Goal: Information Seeking & Learning: Learn about a topic

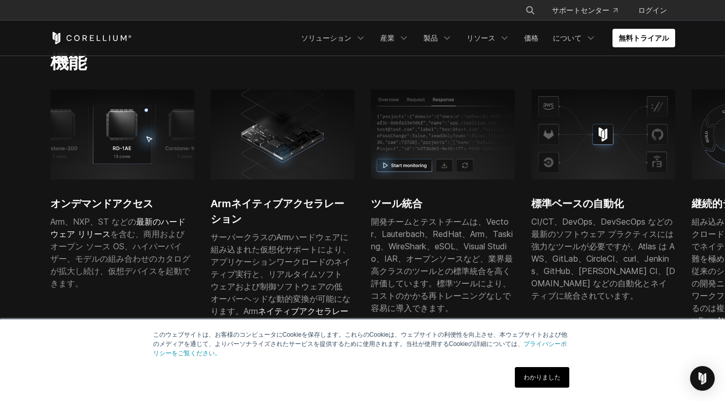
scroll to position [308, 0]
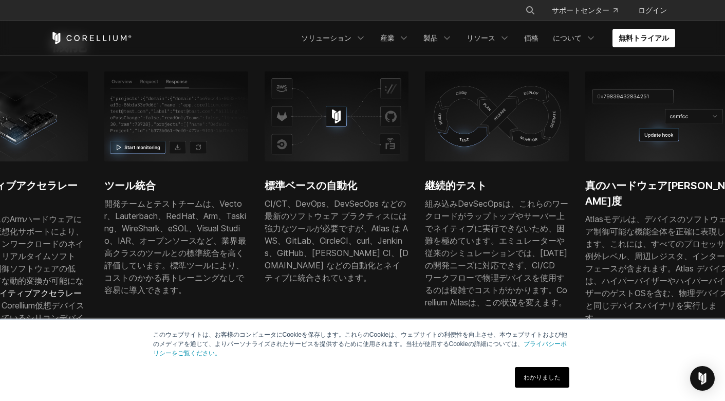
drag, startPoint x: 593, startPoint y: 235, endPoint x: 273, endPoint y: 230, distance: 319.5
click at [274, 230] on font "CI/CT、DevOps、DevSecOps などの最新のソフトウェア プラクティスには強力なツールが必要ですが、Atlas は AWS、GitLab、Cir…" at bounding box center [336, 240] width 144 height 84
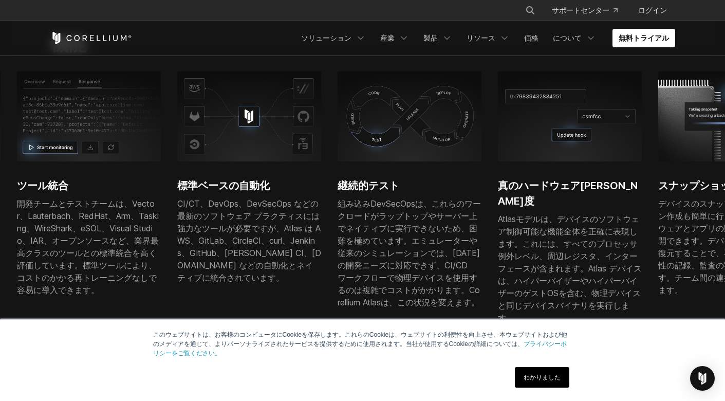
drag, startPoint x: 582, startPoint y: 215, endPoint x: 389, endPoint y: 213, distance: 193.6
click at [389, 213] on font "組み込みDevSecOpsは、これらのワークロードがラップトップやサーバー上でネイティブに実行できないため、困難を極めています。エミュレーターや従来のシミュレ…" at bounding box center [408, 252] width 143 height 109
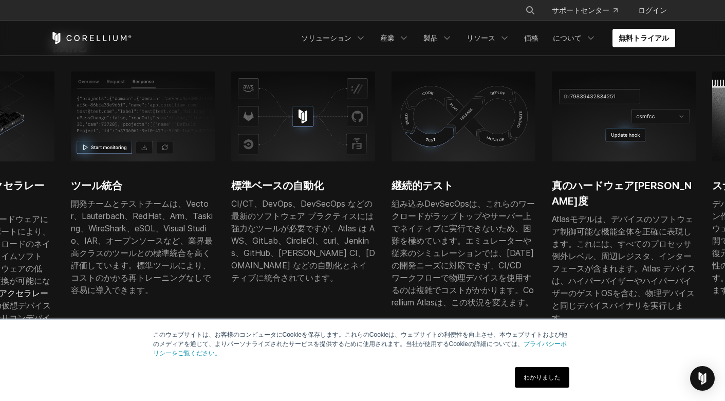
drag, startPoint x: 403, startPoint y: 184, endPoint x: 413, endPoint y: 187, distance: 10.1
click at [413, 198] on font "組み込みDevSecOpsは、これらのワークロードがラップトップやサーバー上でネイティブに実行できないため、困難を極めています。エミュレーターや従来のシミュレ…" at bounding box center [462, 252] width 143 height 109
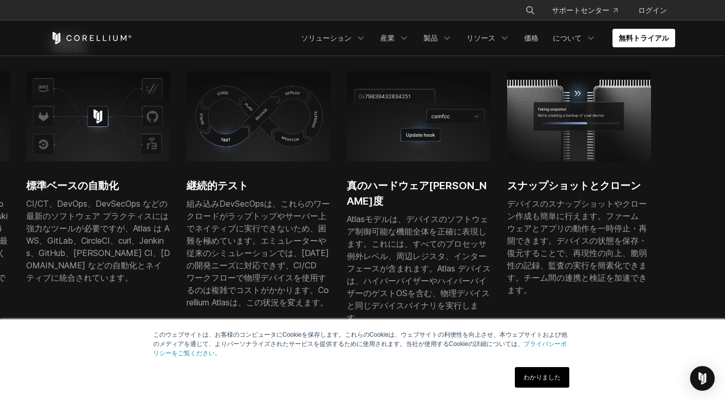
drag, startPoint x: 534, startPoint y: 204, endPoint x: 348, endPoint y: 216, distance: 186.3
click at [348, 216] on font "Atlasモデルは、デバイスのソフトウェア制御可能な機能全体を正確に表現します。これには、すべてのプロセッサ例外レベル、周辺レジスタ、インターフェースが含まれ…" at bounding box center [417, 244] width 141 height 60
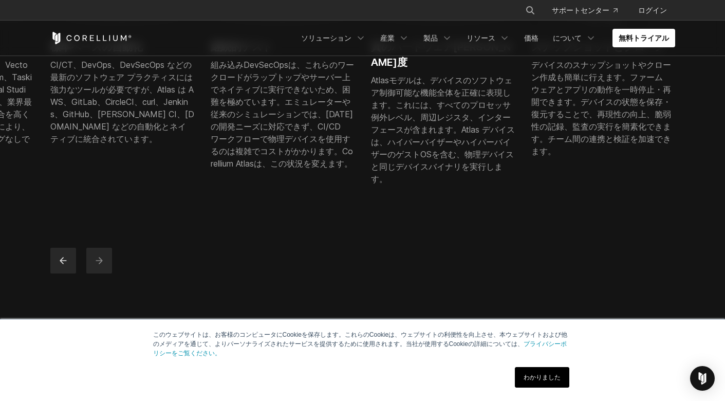
scroll to position [462, 0]
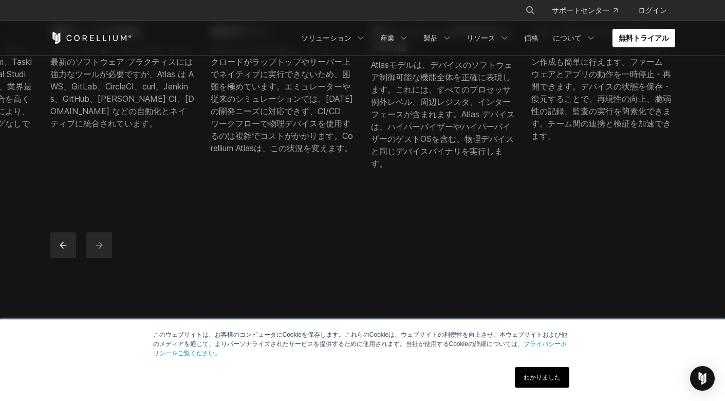
click at [538, 373] on font "わかりました" at bounding box center [541, 376] width 37 height 7
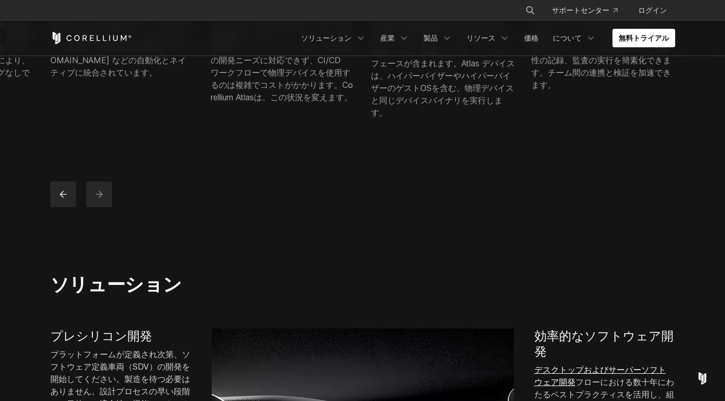
scroll to position [668, 0]
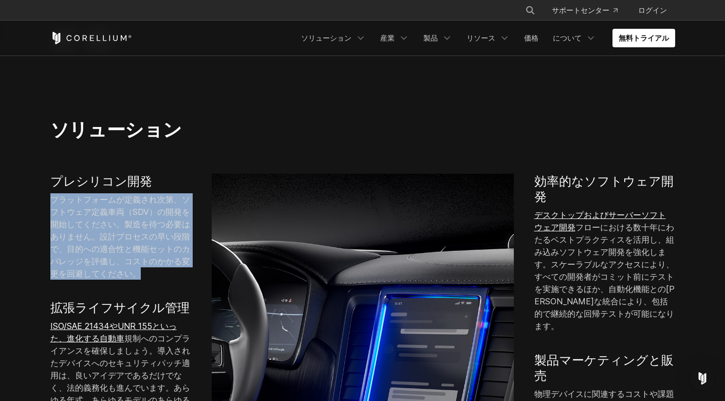
drag, startPoint x: 52, startPoint y: 140, endPoint x: 156, endPoint y: 200, distance: 120.1
click at [156, 200] on p "プラットフォームが定義され次第、ソフトウェア定義車両（SDV）の開発を開始してください。製造を待つ必要はありません。設計プロセスの早い段階で、目的への適合性と…" at bounding box center [120, 236] width 141 height 86
drag, startPoint x: 153, startPoint y: 200, endPoint x: 47, endPoint y: 146, distance: 118.5
click at [47, 174] on div "プレシリコン開発 プラットフォームが定義され次第、ソフトウェア定義車両（SDV）の開発を開始してください。製造を待つ必要はありません。設計プロセスの早い段階で…" at bounding box center [120, 382] width 161 height 417
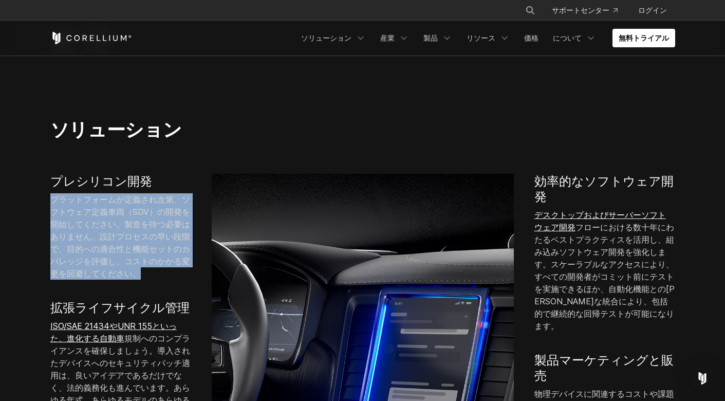
click at [47, 174] on div "プレシリコン開発 プラットフォームが定義され次第、ソフトウェア定義車両（SDV）の開発を開始してください。製造を待つ必要はありません。設計プロセスの早い段階で…" at bounding box center [120, 382] width 161 height 417
drag, startPoint x: 47, startPoint y: 143, endPoint x: 158, endPoint y: 201, distance: 125.0
click at [158, 201] on div "プレシリコン開発 プラットフォームが定義され次第、ソフトウェア定義車両（SDV）の開発を開始してください。製造を待つ必要はありません。設計プロセスの早い段階で…" at bounding box center [120, 382] width 161 height 417
click at [158, 201] on p "プラットフォームが定義され次第、ソフトウェア定義車両（SDV）の開発を開始してください。製造を待つ必要はありません。設計プロセスの早い段階で、目的への適合性と…" at bounding box center [120, 236] width 141 height 86
drag, startPoint x: 157, startPoint y: 201, endPoint x: 54, endPoint y: 141, distance: 119.4
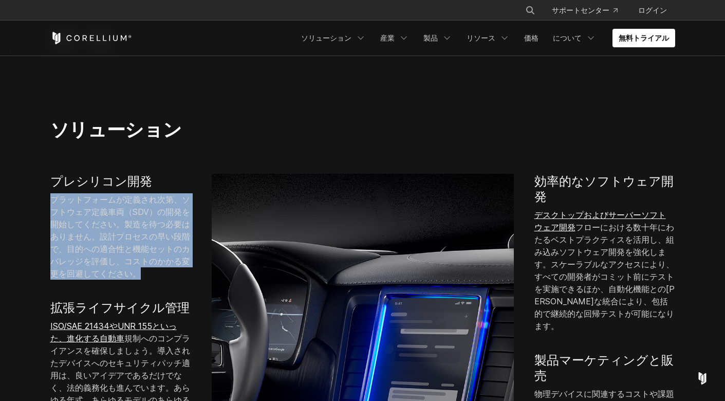
click at [54, 193] on p "プラットフォームが定義され次第、ソフトウェア定義車両（SDV）の開発を開始してください。製造を待つ必要はありません。設計プロセスの早い段階で、目的への適合性と…" at bounding box center [120, 236] width 141 height 86
click at [54, 194] on font "プラットフォームが定義され次第、ソフトウェア定義車両（SDV）の開発を開始してください。製造を待つ必要はありません。設計プロセスの早い段階で、目的への適合性と…" at bounding box center [120, 236] width 140 height 84
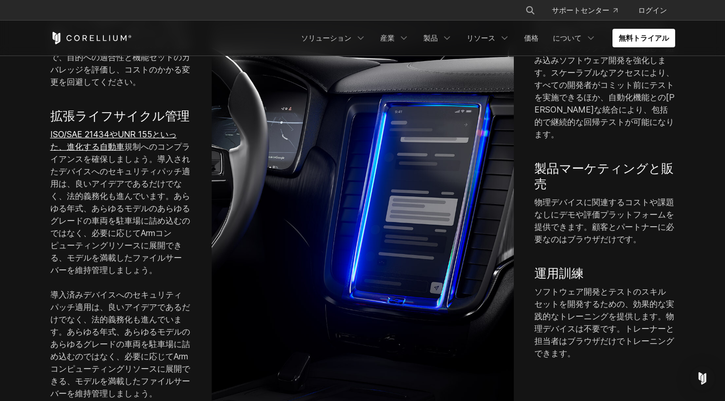
scroll to position [873, 0]
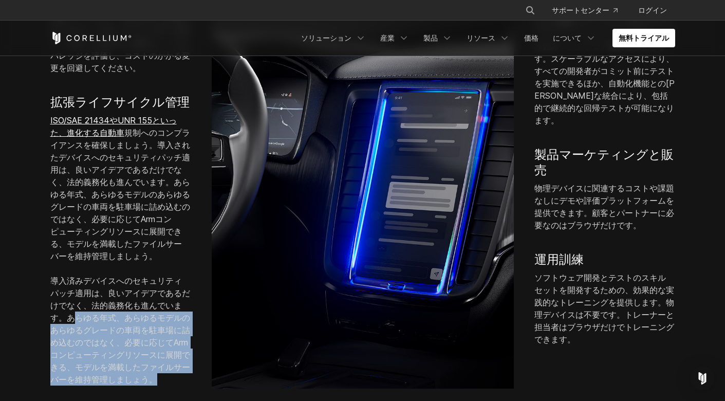
drag, startPoint x: 127, startPoint y: 206, endPoint x: 156, endPoint y: 268, distance: 67.8
click at [156, 274] on p "導入済みデバイスへのセキュリティパッチ適用は、良いアイデアであるだけでなく、法的義務化も進んでいます。あらゆる年式、あらゆるモデルのあらゆるグレードの車両を駐…" at bounding box center [120, 329] width 141 height 111
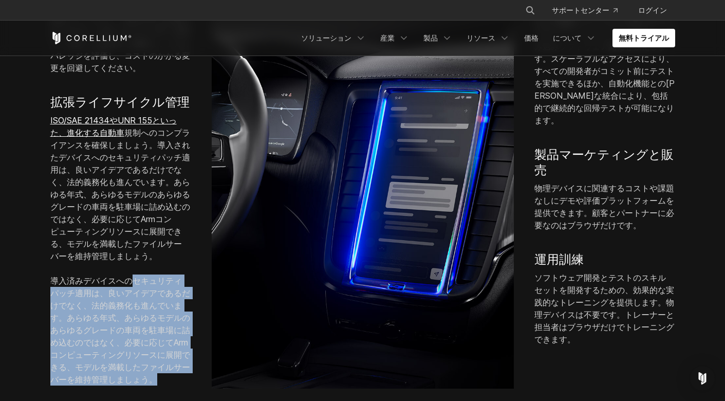
drag, startPoint x: 156, startPoint y: 268, endPoint x: 126, endPoint y: 178, distance: 94.5
click at [126, 274] on p "導入済みデバイスへのセキュリティパッチ適用は、良いアイデアであるだけでなく、法的義務化も進んでいます。あらゆる年式、あらゆるモデルのあらゆるグレードの車両を駐…" at bounding box center [120, 329] width 141 height 111
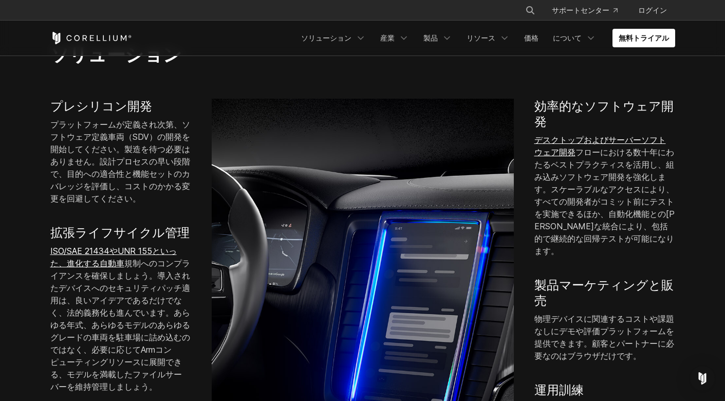
scroll to position [719, 0]
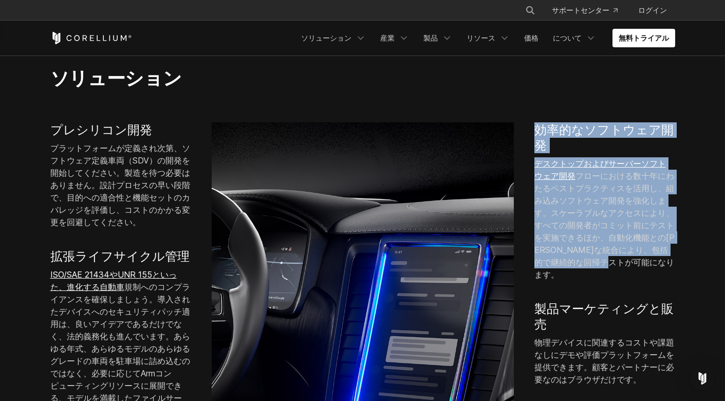
drag, startPoint x: 555, startPoint y: 177, endPoint x: 533, endPoint y: 70, distance: 109.1
click at [533, 122] on div "効率的なソフトウェア開発 デスクトップおよびサーバーソフトウェア開発 フローにおける数十年にわたるベストプラクティスを活用し、 組み込みソフトウェア開発を強化…" at bounding box center [604, 310] width 161 height 377
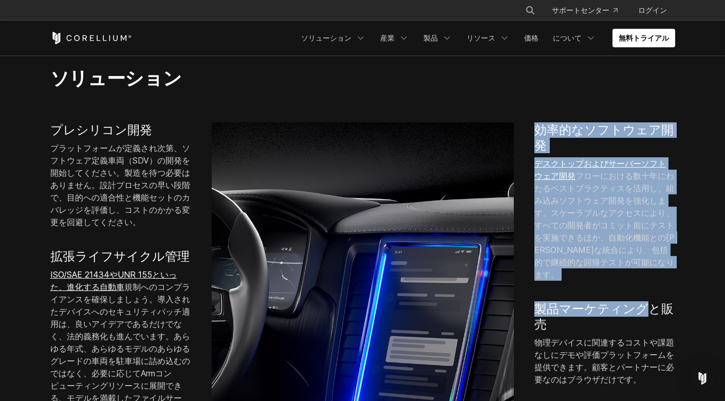
drag, startPoint x: 533, startPoint y: 70, endPoint x: 567, endPoint y: 181, distance: 116.6
click at [567, 181] on div "効率的なソフトウェア開発 デスクトップおよびサーバーソフトウェア開発 フローにおける数十年にわたるベストプラクティスを活用し、 組み込みソフトウェア開発を強化…" at bounding box center [604, 310] width 161 height 377
click at [566, 180] on p "デスクトップおよびサーバーソフトウェア開発 フローにおける数十年にわたるベストプラクティスを活用し、 組み込みソフトウェア開発を強化します。スケーラブルなアク…" at bounding box center [604, 218] width 141 height 123
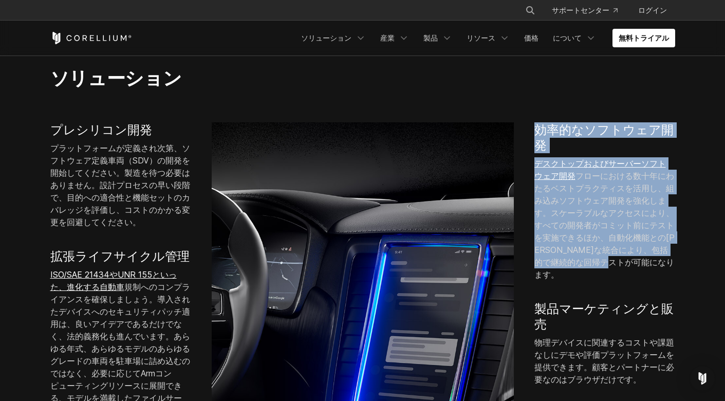
drag, startPoint x: 563, startPoint y: 175, endPoint x: 532, endPoint y: 71, distance: 108.5
click at [532, 122] on div "効率的なソフトウェア開発 デスクトップおよびサーバーソフトウェア開発 フローにおける数十年にわたるベストプラクティスを活用し、 組み込みソフトウェア開発を強化…" at bounding box center [604, 310] width 161 height 377
drag, startPoint x: 532, startPoint y: 71, endPoint x: 572, endPoint y: 174, distance: 110.4
click at [572, 174] on div "効率的なソフトウェア開発 デスクトップおよびサーバーソフトウェア開発 フローにおける数十年にわたるベストプラクティスを活用し、 組み込みソフトウェア開発を強化…" at bounding box center [604, 310] width 161 height 377
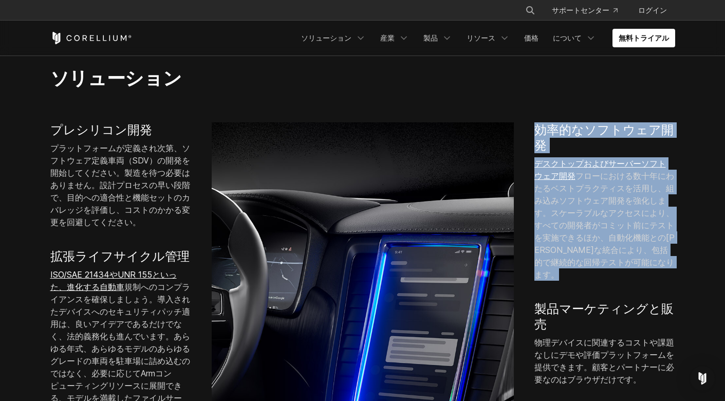
click at [572, 174] on p "デスクトップおよびサーバーソフトウェア開発 フローにおける数十年にわたるベストプラクティスを活用し、 組み込みソフトウェア開発を強化します。スケーラブルなアク…" at bounding box center [604, 218] width 141 height 123
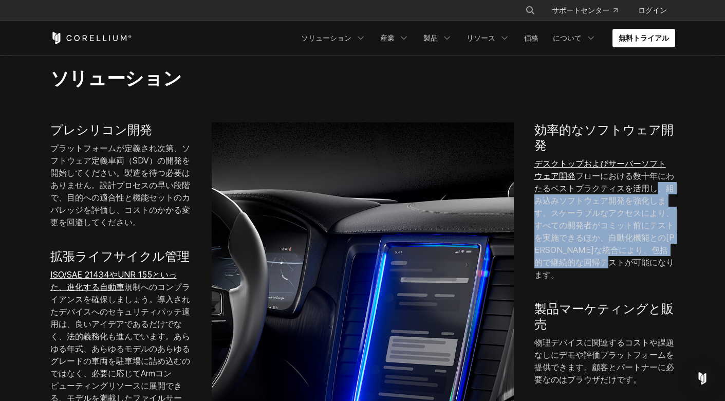
drag, startPoint x: 571, startPoint y: 119, endPoint x: 606, endPoint y: 178, distance: 68.6
click at [606, 178] on p "デスクトップおよびサーバーソフトウェア開発 フローにおける数十年にわたるベストプラクティスを活用し、 組み込みソフトウェア開発を強化します。スケーラブルなアク…" at bounding box center [604, 218] width 141 height 123
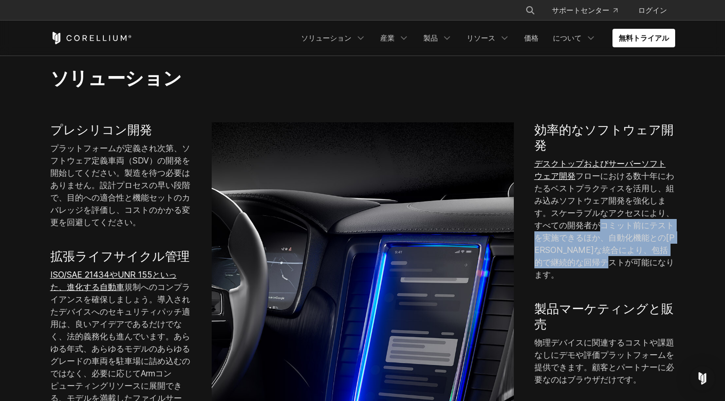
drag, startPoint x: 606, startPoint y: 178, endPoint x: 577, endPoint y: 139, distance: 48.9
click at [577, 157] on p "デスクトップおよびサーバーソフトウェア開発 フローにおける数十年にわたるベストプラクティスを活用し、 組み込みソフトウェア開発を強化します。スケーラブルなアク…" at bounding box center [604, 218] width 141 height 123
click at [576, 183] on font "組み込みソフトウェア開発を強化します。スケーラブルなアクセスにより、すべての開発者がコミット前にテストを実施できるほか、自動化機能との[PERSON_NAME…" at bounding box center [604, 231] width 140 height 97
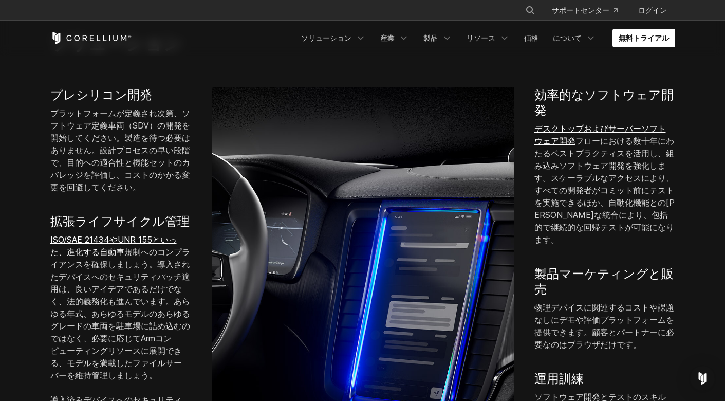
scroll to position [770, 0]
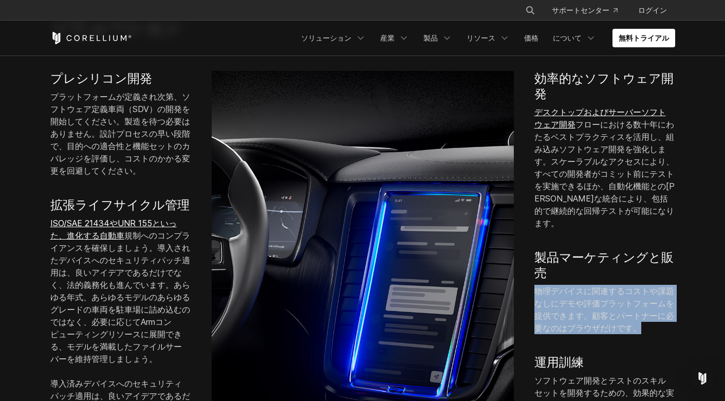
drag, startPoint x: 535, startPoint y: 176, endPoint x: 607, endPoint y: 213, distance: 81.1
click at [607, 285] on p "物理デバイスに関連するコストや課題なしにデモや評価プラットフォームを提供できます。顧客とパートナーに必要なのはブラウザだけです。" at bounding box center [604, 309] width 141 height 49
drag, startPoint x: 607, startPoint y: 213, endPoint x: 556, endPoint y: 178, distance: 61.3
click at [556, 285] on p "物理デバイスに関連するコストや課題なしにデモや評価プラットフォームを提供できます。顧客とパートナーに必要なのはブラウザだけです。" at bounding box center [604, 309] width 141 height 49
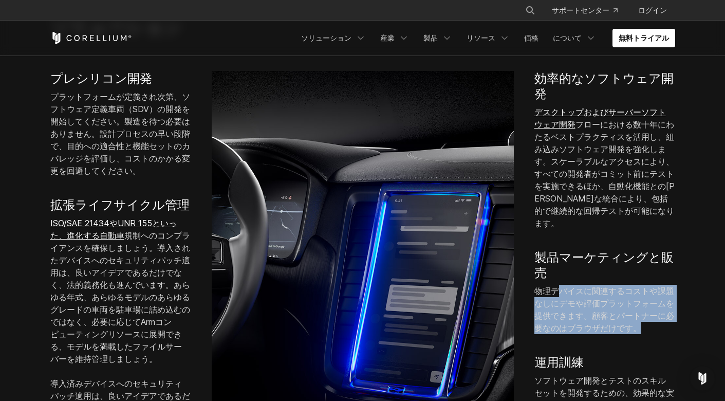
click at [556, 286] on font "物理デバイスに関連するコストや課題なしにデモや評価プラットフォームを提供できます。顧客とパートナーに必要なのはブラウザだけです。" at bounding box center [604, 309] width 140 height 47
drag, startPoint x: 556, startPoint y: 178, endPoint x: 596, endPoint y: 209, distance: 50.1
click at [596, 285] on p "物理デバイスに関連するコストや課題なしにデモや評価プラットフォームを提供できます。顧客とパートナーに必要なのはブラウザだけです。" at bounding box center [604, 309] width 141 height 49
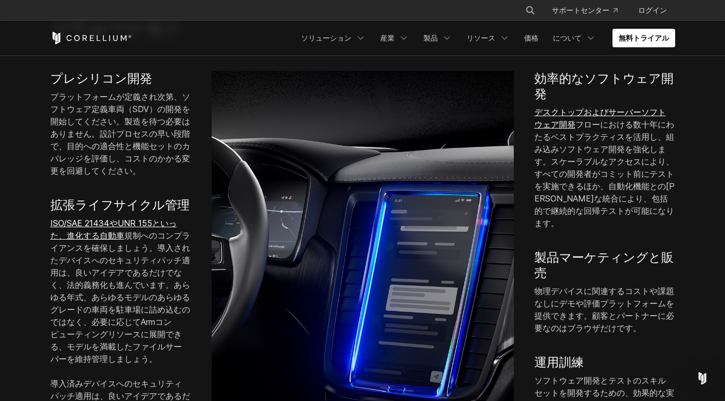
scroll to position [822, 0]
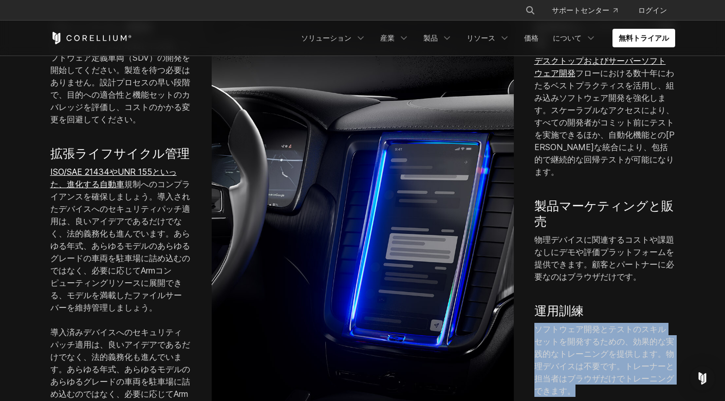
drag, startPoint x: 602, startPoint y: 198, endPoint x: 615, endPoint y: 263, distance: 66.1
click at [615, 263] on div "効率的なソフトウェア開発 デスクトップおよびサーバーソフトウェア開発 フローにおける数十年にわたるベストプラクティスを活用し、 組み込みソフトウェア開発を強化…" at bounding box center [604, 208] width 161 height 377
click at [615, 323] on p "ソフトウェア開発とテストのスキルセットを開発するための、効果的な実践的なトレーニングを提供します。物理デバイスは不要です。トレーナーと担当者はブラウザだけでト…" at bounding box center [604, 360] width 141 height 74
drag, startPoint x: 612, startPoint y: 260, endPoint x: 603, endPoint y: 198, distance: 62.8
click at [603, 198] on div "効率的なソフトウェア開発 デスクトップおよびサーバーソフトウェア開発 フローにおける数十年にわたるベストプラクティスを活用し、 組み込みソフトウェア開発を強化…" at bounding box center [604, 208] width 161 height 377
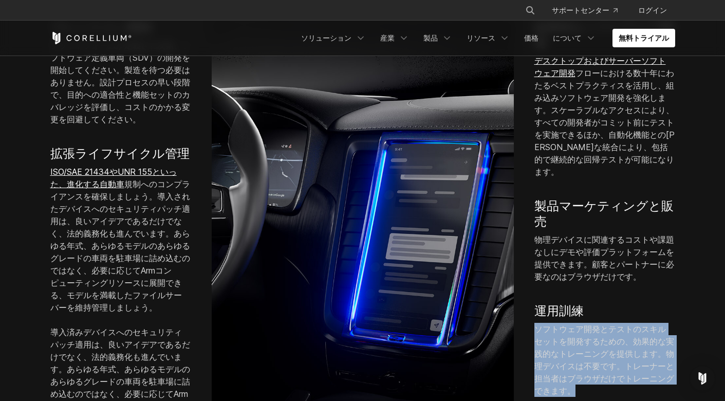
click at [603, 303] on h4 "運用訓練" at bounding box center [604, 310] width 141 height 15
drag, startPoint x: 604, startPoint y: 197, endPoint x: 620, endPoint y: 263, distance: 68.3
click at [620, 263] on div "効率的なソフトウェア開発 デスクトップおよびサーバーソフトウェア開発 フローにおける数十年にわたるベストプラクティスを活用し、 組み込みソフトウェア開発を強化…" at bounding box center [604, 208] width 161 height 377
click at [620, 323] on p "ソフトウェア開発とテストのスキルセットを開発するための、効果的な実践的なトレーニングを提供します。物理デバイスは不要です。トレーナーと担当者はブラウザだけでト…" at bounding box center [604, 360] width 141 height 74
drag, startPoint x: 620, startPoint y: 263, endPoint x: 611, endPoint y: 201, distance: 62.8
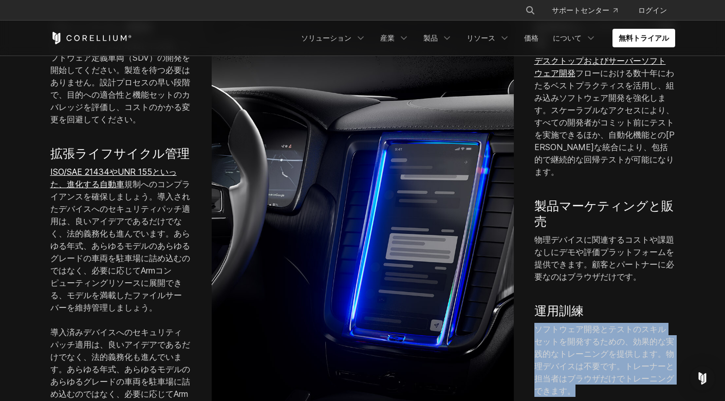
click at [611, 201] on div "効率的なソフトウェア開発 デスクトップおよびサーバーソフトウェア開発 フローにおける数十年にわたるベストプラクティスを活用し、 組み込みソフトウェア開発を強化…" at bounding box center [604, 208] width 161 height 377
click at [611, 303] on h4 "運用訓練" at bounding box center [604, 310] width 141 height 15
drag, startPoint x: 611, startPoint y: 201, endPoint x: 626, endPoint y: 266, distance: 66.8
click at [626, 266] on div "効率的なソフトウェア開発 デスクトップおよびサーバーソフトウェア開発 フローにおける数十年にわたるベストプラクティスを活用し、 組み込みソフトウェア開発を強化…" at bounding box center [604, 208] width 161 height 377
click at [626, 323] on p "ソフトウェア開発とテストのスキルセットを開発するための、効果的な実践的なトレーニングを提供します。物理デバイスは不要です。トレーナーと担当者はブラウザだけでト…" at bounding box center [604, 360] width 141 height 74
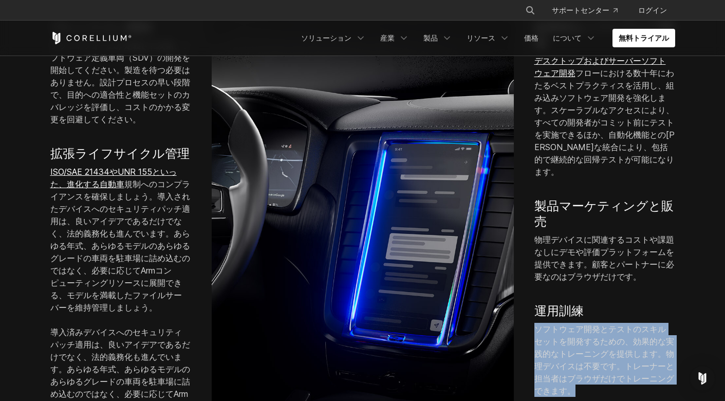
drag, startPoint x: 620, startPoint y: 258, endPoint x: 615, endPoint y: 194, distance: 64.4
click at [615, 194] on div "効率的なソフトウェア開発 デスクトップおよびサーバーソフトウェア開発 フローにおける数十年にわたるベストプラクティスを活用し、 組み込みソフトウェア開発を強化…" at bounding box center [604, 208] width 161 height 377
click at [615, 303] on h4 "運用訓練" at bounding box center [604, 310] width 141 height 15
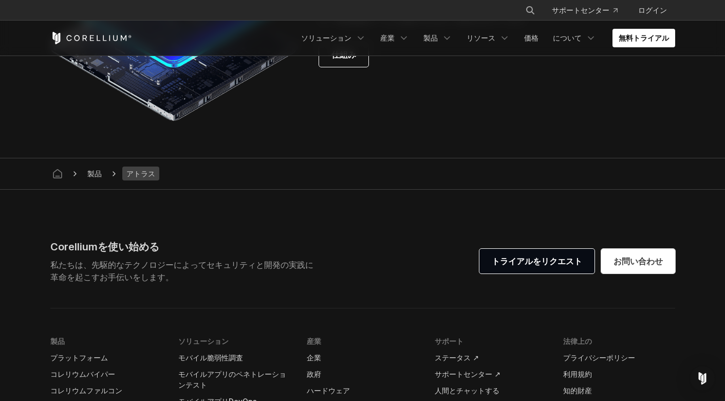
scroll to position [2876, 0]
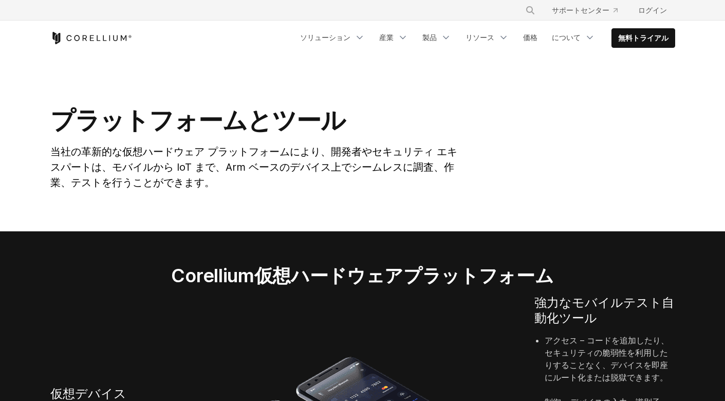
click at [430, 172] on div "プラットフォームとツール 当社の革新的な仮想ハードウェア プラットフォームにより、開発者やセキュリティ エキスパートは、モバイルから IoT まで、Arm ベ…" at bounding box center [255, 151] width 430 height 93
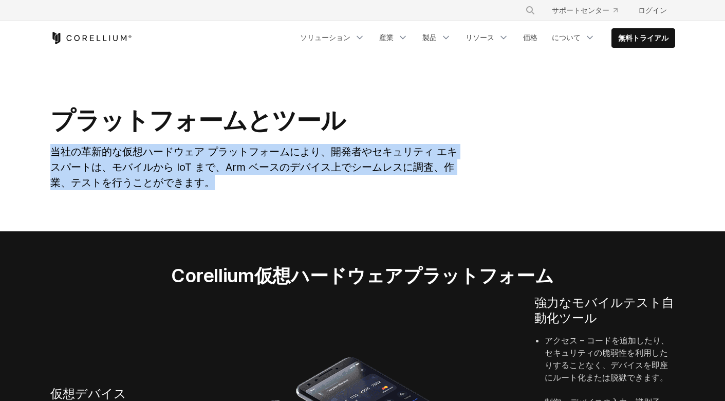
click at [430, 172] on p "当社の革新的な仮想ハードウェア プラットフォームにより、開発者やセキュリティ エキスパートは、モバイルから IoT まで、Arm ベースのデバイス上でシームレ…" at bounding box center [254, 167] width 409 height 46
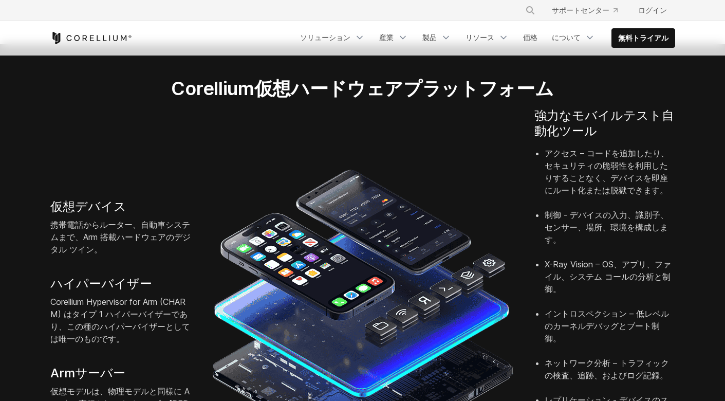
scroll to position [205, 0]
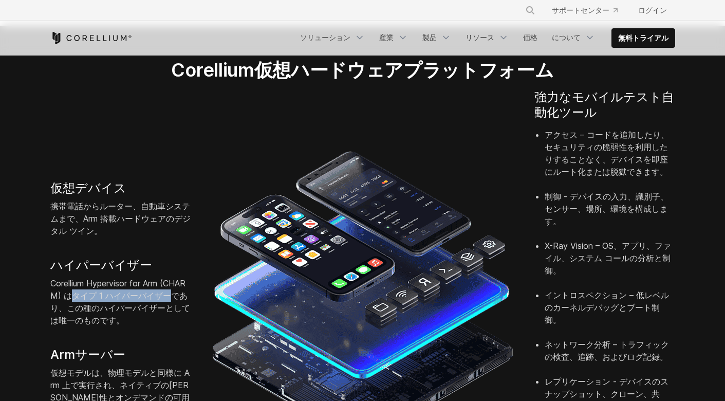
drag, startPoint x: 68, startPoint y: 261, endPoint x: 144, endPoint y: 262, distance: 76.5
click at [144, 278] on font "Corellium Hypervisor for Arm (CHARM) はタイプ 1 ハイパーバイザーであり、この種のハイパーバイザーとしては唯一のものです。" at bounding box center [120, 301] width 140 height 47
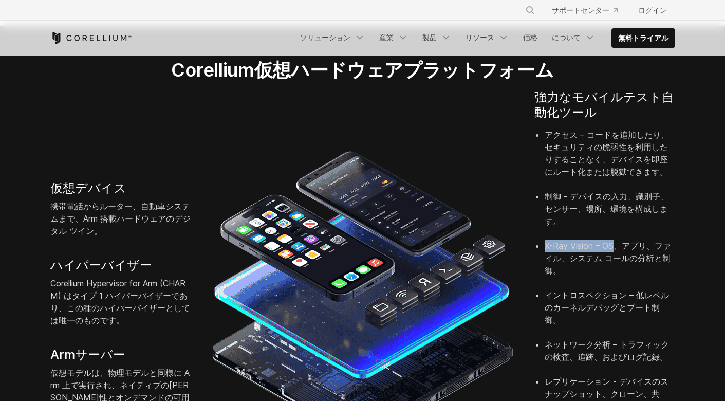
drag, startPoint x: 546, startPoint y: 218, endPoint x: 607, endPoint y: 216, distance: 60.6
click at [611, 240] on font "X-Ray Vision – OS、アプリ、ファイル、システム コールの分析と制御。" at bounding box center [607, 257] width 126 height 35
click at [616, 240] on font "X-Ray Vision – OS、アプリ、ファイル、システム コールの分析と制御。" at bounding box center [607, 257] width 126 height 35
drag, startPoint x: 571, startPoint y: 217, endPoint x: 611, endPoint y: 217, distance: 40.6
click at [611, 240] on font "X-Ray Vision – OS、アプリ、ファイル、システム コールの分析と制御。" at bounding box center [607, 257] width 126 height 35
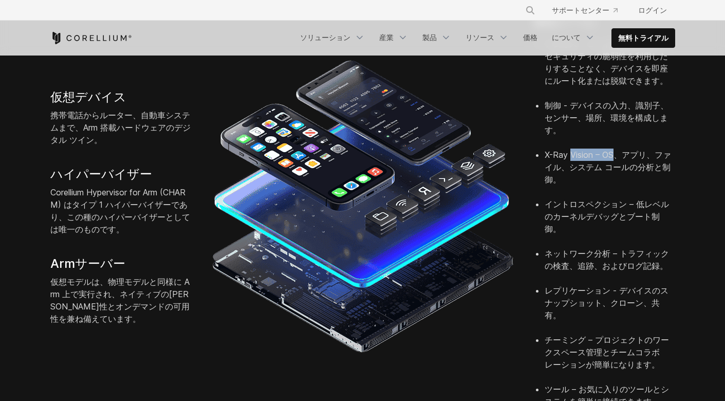
scroll to position [308, 0]
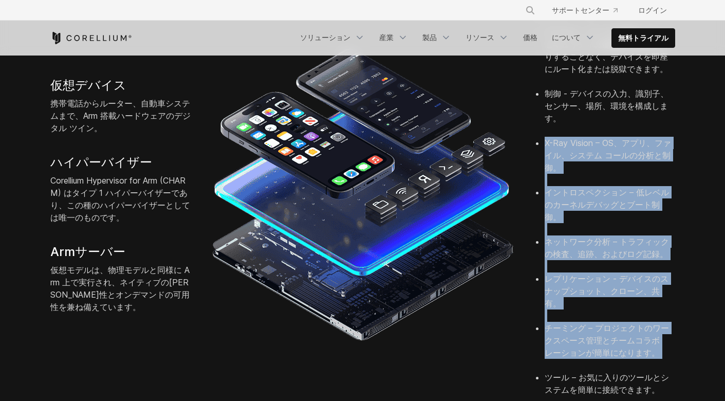
drag, startPoint x: 544, startPoint y: 114, endPoint x: 616, endPoint y: 294, distance: 194.1
click at [616, 294] on ul "アクセス – コードを追加したり、セキュリティの脆弱性を利用したりすることなく、デバイスを即座にルート化または脱獄できます。 制御 - デバイスの入力、識別子…" at bounding box center [604, 211] width 141 height 370
click at [616, 321] on li "チーミング – プロジェクトのワークスペース管理とチームコラボレーションが簡単になります。" at bounding box center [609, 345] width 130 height 49
click at [608, 323] on font "チーミング – プロジェクトのワークスペース管理とチームコラボレーションが簡単になります。" at bounding box center [606, 340] width 124 height 35
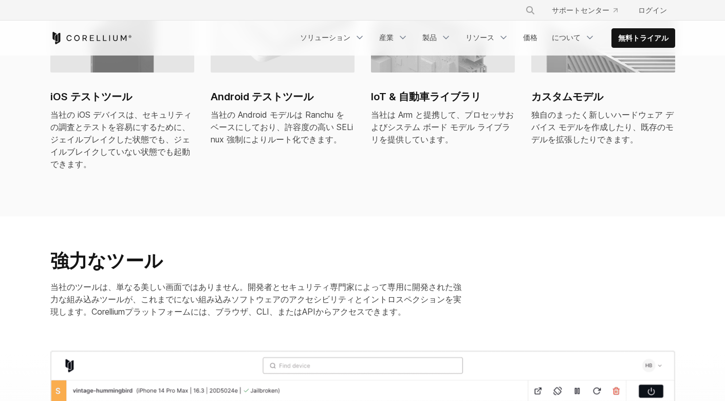
scroll to position [976, 0]
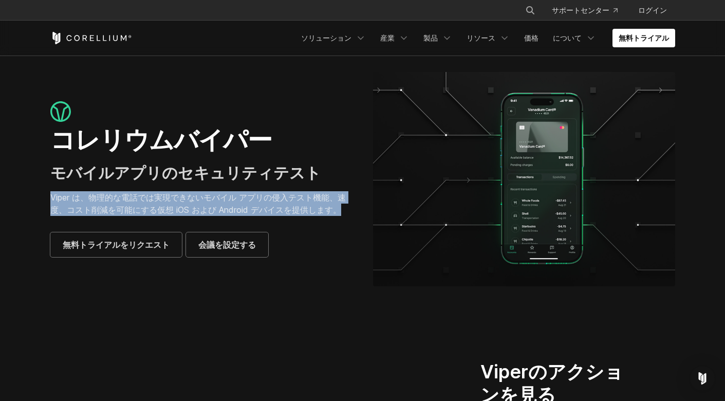
drag, startPoint x: 296, startPoint y: 211, endPoint x: 274, endPoint y: 175, distance: 41.8
click at [274, 175] on div "コレリウムバイパー モバイルアプリのセキュリティテスト Viper は、物理的な電話では実現できないモバイル アプリの侵入テスト機能、速度、コスト削減を可能に…" at bounding box center [201, 179] width 302 height 156
click at [274, 175] on h3 "モバイルアプリのセキュリティテスト" at bounding box center [201, 173] width 302 height 20
drag, startPoint x: 274, startPoint y: 175, endPoint x: 290, endPoint y: 211, distance: 39.3
click at [290, 211] on div "コレリウムバイパー モバイルアプリのセキュリティテスト Viper は、物理的な電話では実現できないモバイル アプリの侵入テスト機能、速度、コスト削減を可能に…" at bounding box center [201, 179] width 302 height 156
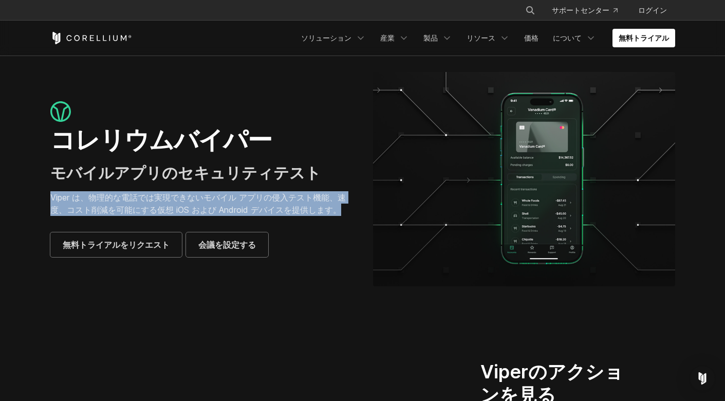
click at [290, 211] on p "Viper は、物理的な電話では実現できないモバイル アプリの侵入テスト機能、速度、コスト削減を可能にする仮想 iOS および Android デバイスを提供…" at bounding box center [201, 203] width 302 height 25
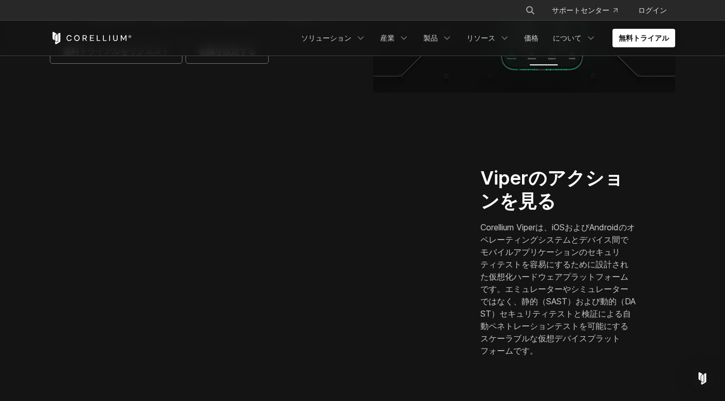
scroll to position [205, 0]
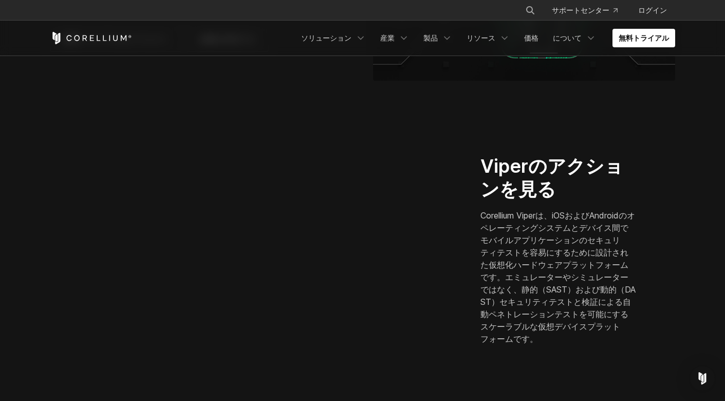
drag, startPoint x: 481, startPoint y: 228, endPoint x: 537, endPoint y: 324, distance: 111.3
click at [537, 324] on p "Corellium Viperは、iOSおよびAndroidのオペレーティングシステムとデバイス間でモバイルアプリケーションのセキュリティテストを容易にするた…" at bounding box center [558, 277] width 156 height 136
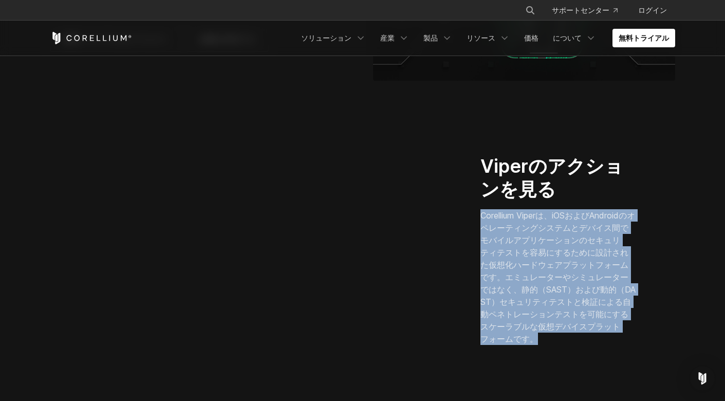
drag, startPoint x: 537, startPoint y: 324, endPoint x: 483, endPoint y: 232, distance: 106.8
click at [483, 232] on p "Corellium Viperは、iOSおよびAndroidのオペレーティングシステムとデバイス間でモバイルアプリケーションのセキュリティテストを容易にするた…" at bounding box center [558, 277] width 156 height 136
click at [483, 232] on font "Corellium Viperは、iOSおよびAndroidのオペレーティングシステムとデバイス間でモバイルアプリケーションのセキュリティテストを容易にするた…" at bounding box center [557, 277] width 155 height 134
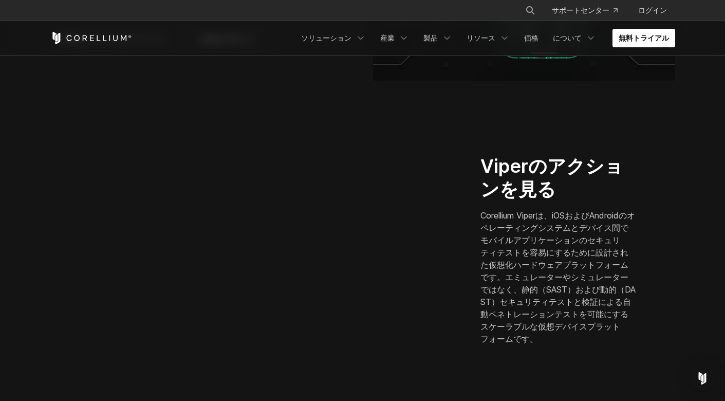
drag, startPoint x: 483, startPoint y: 232, endPoint x: 541, endPoint y: 325, distance: 110.0
click at [541, 325] on p "Corellium Viperは、iOSおよびAndroidのオペレーティングシステムとデバイス間でモバイルアプリケーションのセキュリティテストを容易にするた…" at bounding box center [558, 277] width 156 height 136
drag, startPoint x: 536, startPoint y: 316, endPoint x: 482, endPoint y: 233, distance: 98.9
click at [482, 233] on p "Corellium Viperは、iOSおよびAndroidのオペレーティングシステムとデバイス間でモバイルアプリケーションのセキュリティテストを容易にするた…" at bounding box center [558, 277] width 156 height 136
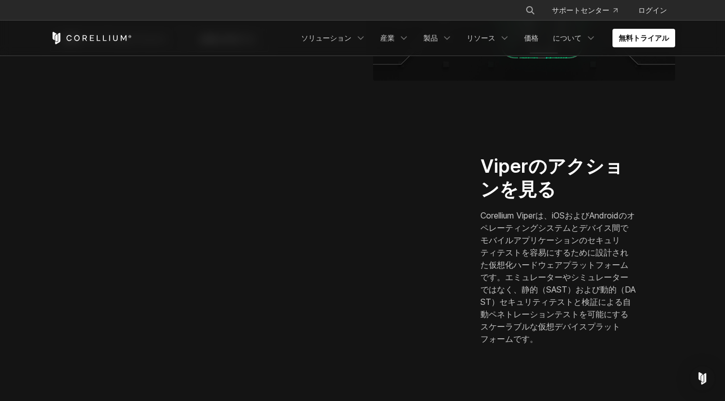
click at [482, 233] on font "Corellium Viperは、iOSおよびAndroidのオペレーティングシステムとデバイス間でモバイルアプリケーションのセキュリティテストを容易にするた…" at bounding box center [557, 277] width 155 height 134
drag, startPoint x: 482, startPoint y: 230, endPoint x: 538, endPoint y: 323, distance: 108.3
click at [538, 323] on p "Corellium Viperは、iOSおよびAndroidのオペレーティングシステムとデバイス間でモバイルアプリケーションのセキュリティテストを容易にするた…" at bounding box center [558, 277] width 156 height 136
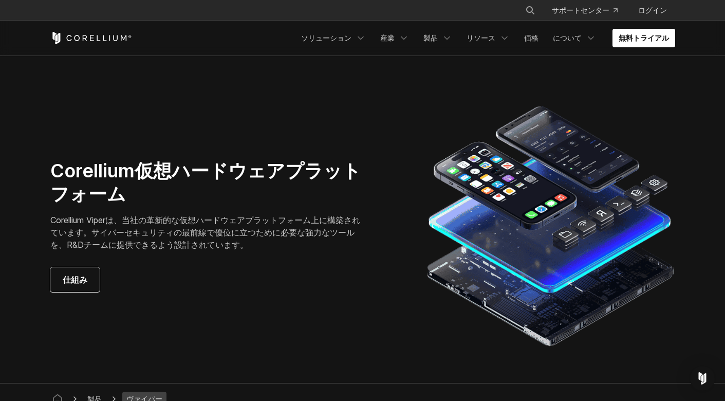
scroll to position [2671, 0]
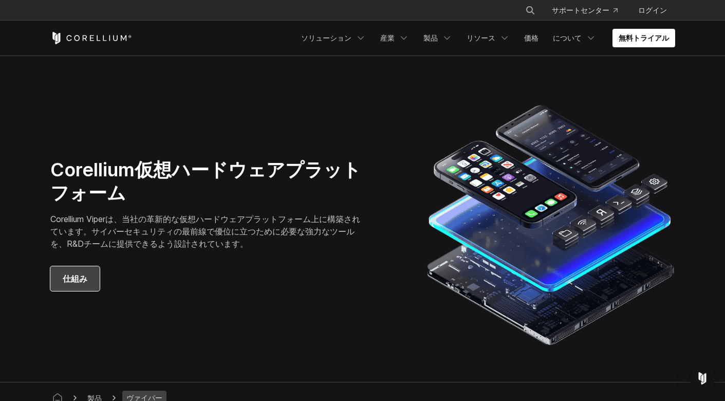
click at [67, 266] on link "仕組み" at bounding box center [74, 278] width 49 height 25
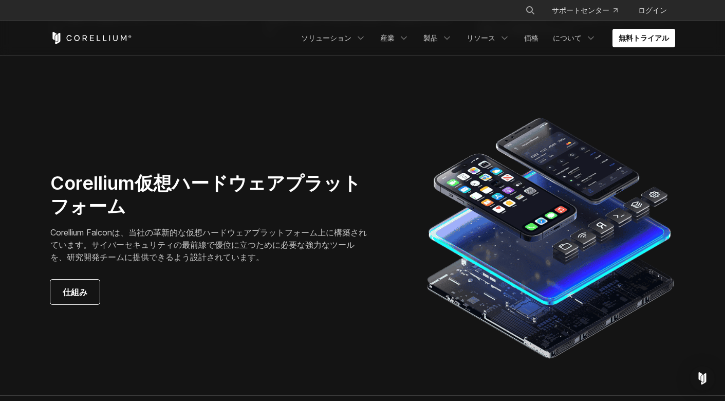
scroll to position [2825, 0]
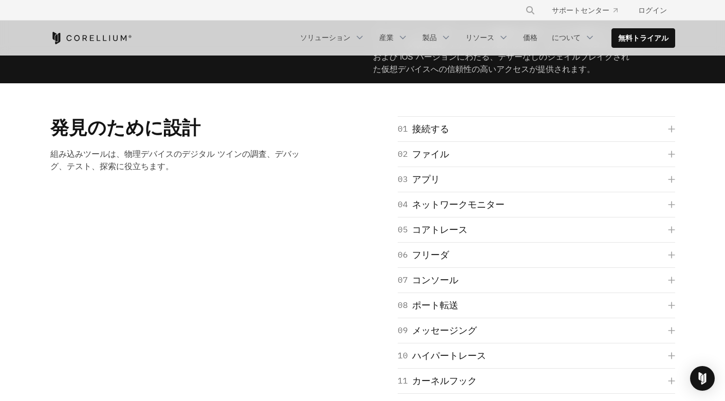
scroll to position [1438, 0]
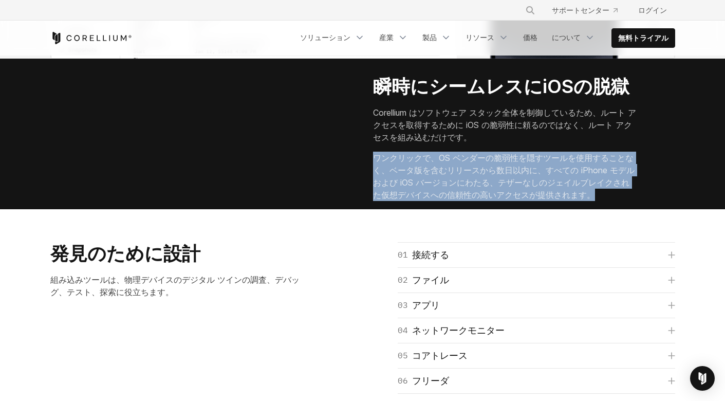
drag, startPoint x: 409, startPoint y: 231, endPoint x: 368, endPoint y: 192, distance: 56.7
click at [368, 192] on div "瞬時にシームレスにiOSの脱獄 Corellium はソフトウェア スタック全体を制御しているため、ルート アクセスを取得するために iOS の脆弱性に頼るの…" at bounding box center [524, 142] width 323 height 134
drag, startPoint x: 368, startPoint y: 192, endPoint x: 436, endPoint y: 229, distance: 77.5
click at [436, 209] on div "瞬時にシームレスにiOSの脱獄 Corellium はソフトウェア スタック全体を制御しているため、ルート アクセスを取得するために iOS の脆弱性に頼るの…" at bounding box center [524, 142] width 323 height 134
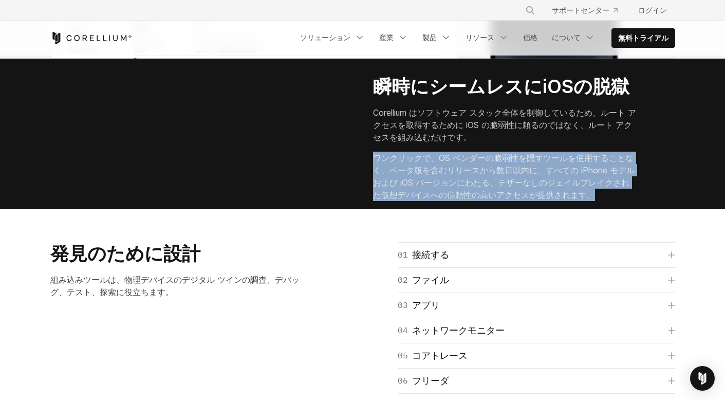
click at [436, 201] on p "ワンクリックで、OS ベンダーの脆弱性を隠すツールを使用することなく、ベータ版を含むリリースから数日以内に、すべての iPhone モデルおよび iOS バー…" at bounding box center [504, 176] width 263 height 49
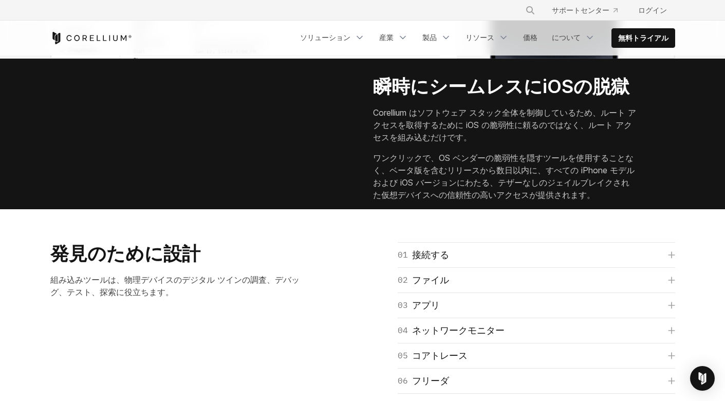
drag, startPoint x: 436, startPoint y: 229, endPoint x: 372, endPoint y: 192, distance: 73.6
click at [373, 192] on p "ワンクリックで、OS ベンダーの脆弱性を隠すツールを使用することなく、ベータ版を含むリリースから数日以内に、すべての iPhone モデルおよび iOS バー…" at bounding box center [504, 176] width 263 height 49
click at [373, 192] on font "ワンクリックで、OS ベンダーの脆弱性を隠すツールを使用することなく、ベータ版を含むリリースから数日以内に、すべての iPhone モデルおよび iOS バー…" at bounding box center [503, 176] width 261 height 47
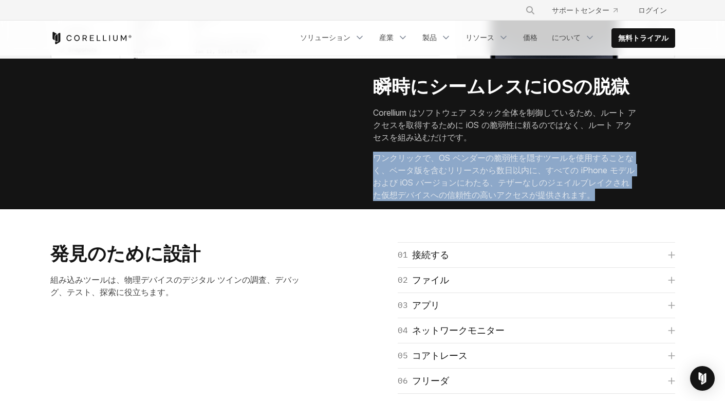
drag, startPoint x: 372, startPoint y: 192, endPoint x: 421, endPoint y: 230, distance: 61.4
click at [421, 201] on p "ワンクリックで、OS ベンダーの脆弱性を隠すツールを使用することなく、ベータ版を含むリリースから数日以内に、すべての iPhone モデルおよび iOS バー…" at bounding box center [504, 176] width 263 height 49
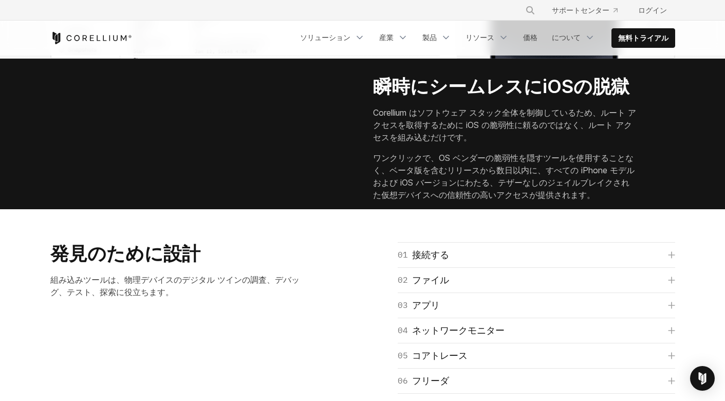
drag, startPoint x: 421, startPoint y: 230, endPoint x: 372, endPoint y: 194, distance: 60.5
click at [373, 194] on p "ワンクリックで、OS ベンダーの脆弱性を隠すツールを使用することなく、ベータ版を含むリリースから数日以内に、すべての iPhone モデルおよび iOS バー…" at bounding box center [504, 176] width 263 height 49
click at [373, 194] on font "ワンクリックで、OS ベンダーの脆弱性を隠すツールを使用することなく、ベータ版を含むリリースから数日以内に、すべての iPhone モデルおよび iOS バー…" at bounding box center [503, 176] width 261 height 47
